Goal: Task Accomplishment & Management: Use online tool/utility

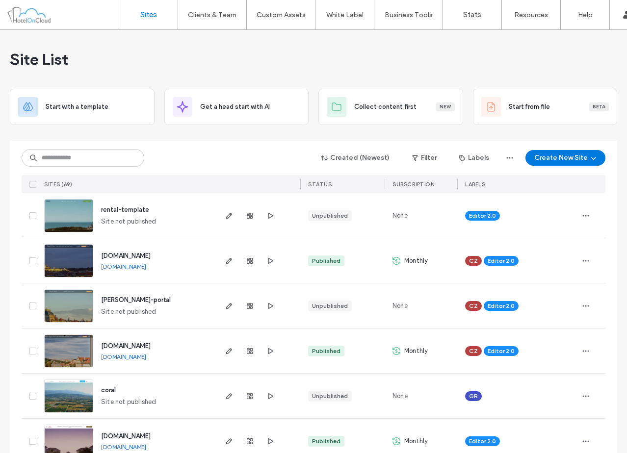
click at [203, 150] on div "Created (Newest) Filter Labels Create New Site" at bounding box center [313, 158] width 583 height 19
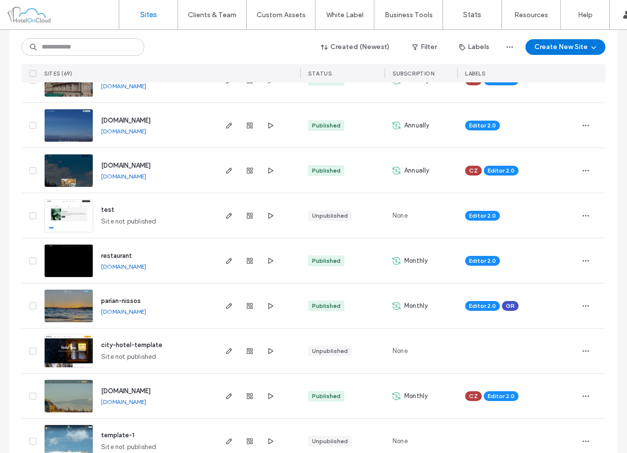
scroll to position [441, 0]
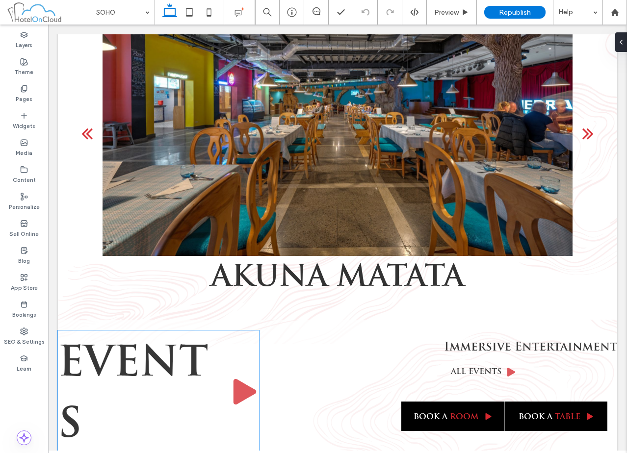
scroll to position [2059, 0]
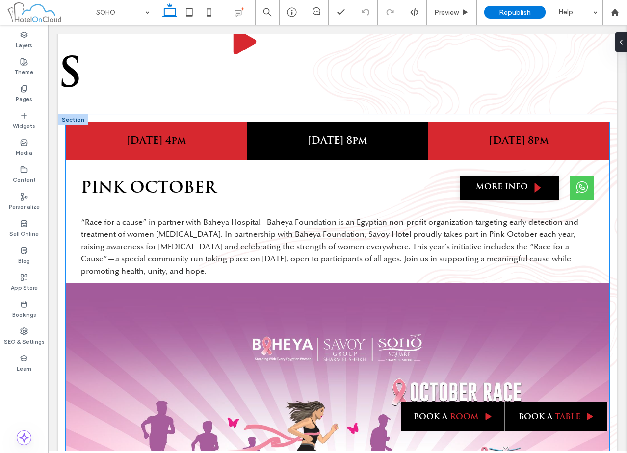
click at [515, 135] on h4 "[DATE] 8pm" at bounding box center [518, 141] width 169 height 12
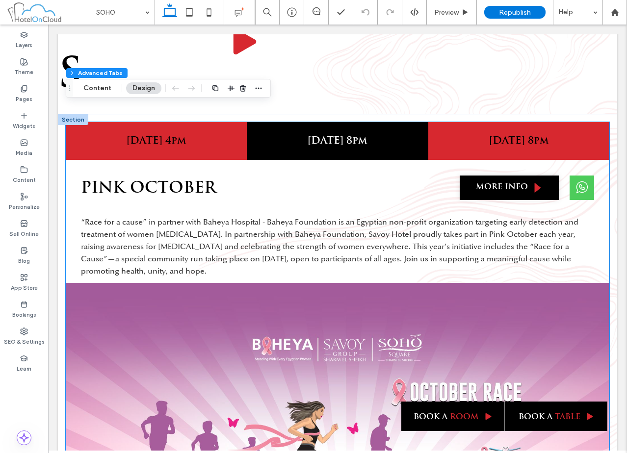
scroll to position [2150, 0]
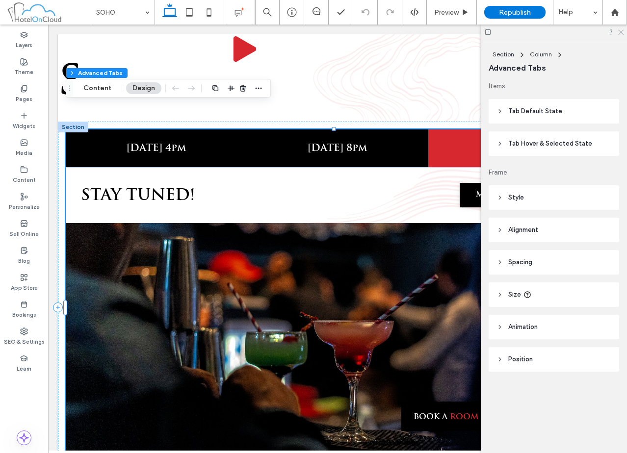
click at [619, 31] on use at bounding box center [620, 32] width 5 height 5
